Goal: Information Seeking & Learning: Learn about a topic

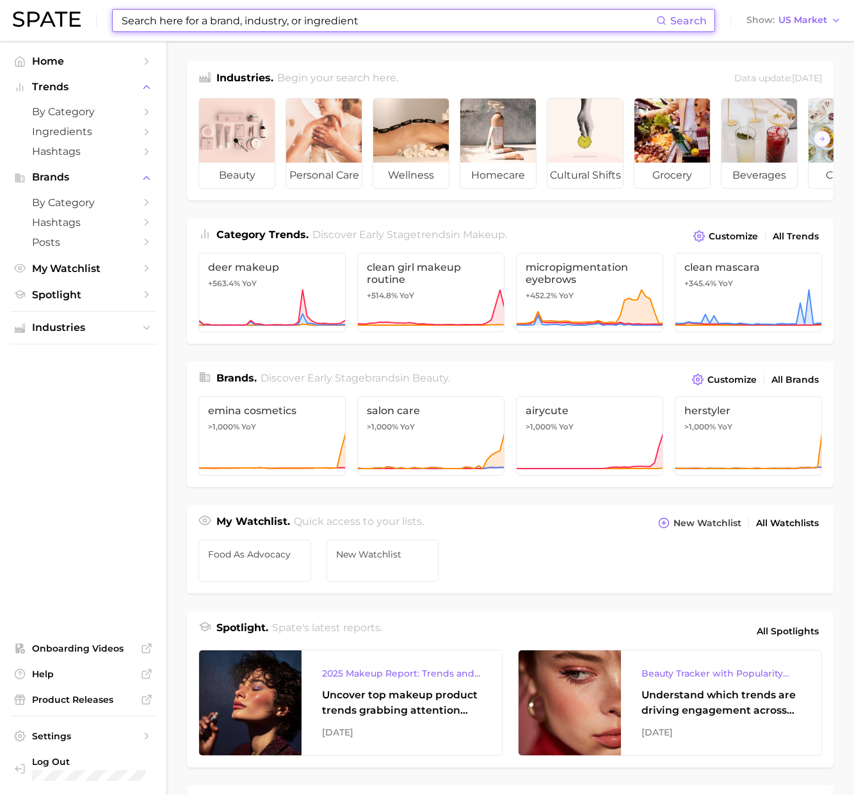
click at [185, 20] on input at bounding box center [388, 21] width 536 height 22
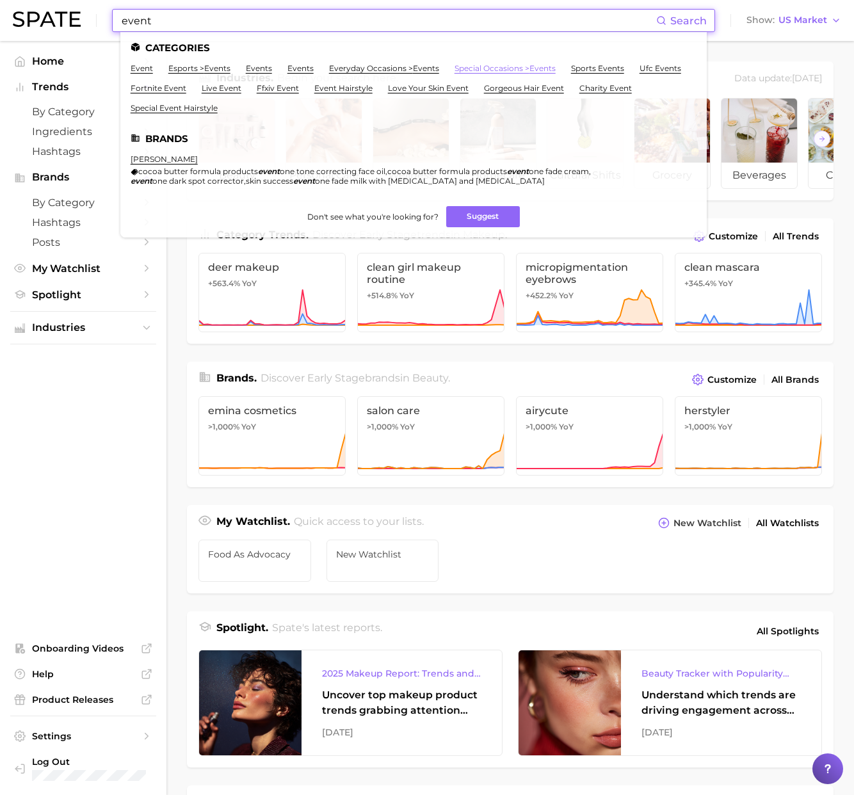
type input "event"
click at [532, 65] on link "special occasions > events" at bounding box center [505, 68] width 101 height 10
